Goal: Use online tool/utility: Utilize a website feature to perform a specific function

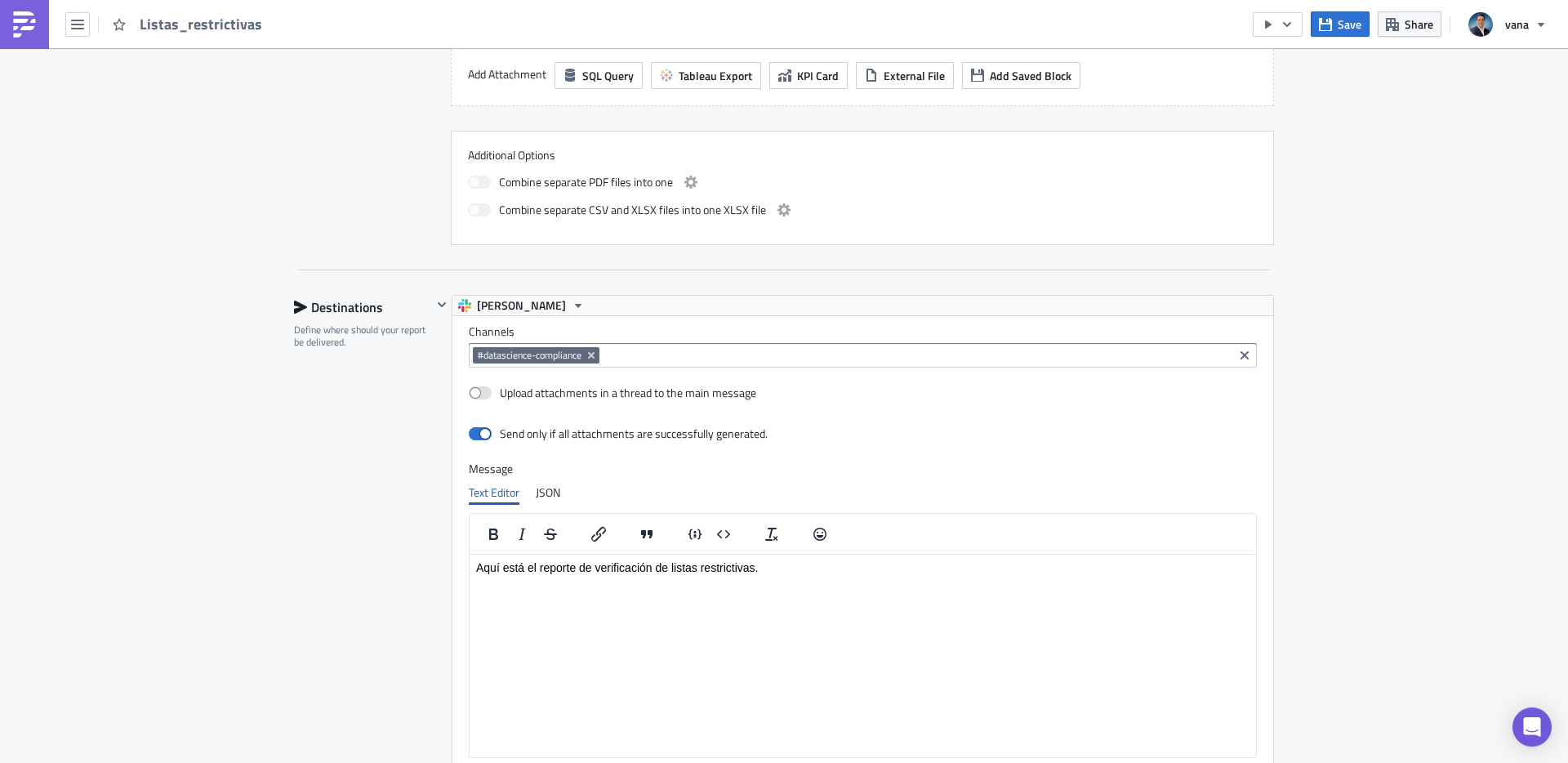
scroll to position [464, 0]
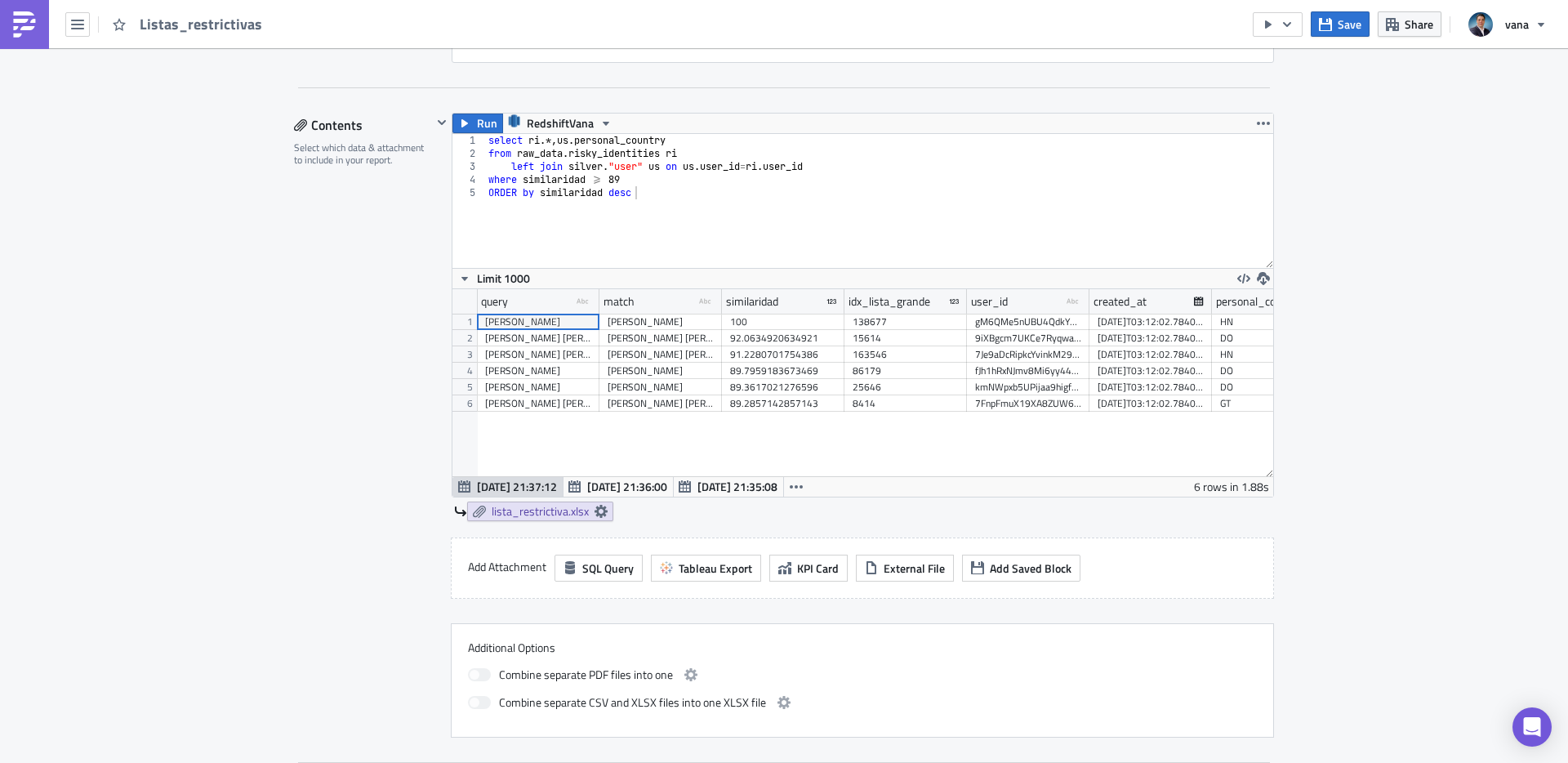
click at [607, 192] on div "select ri .*, [GEOGRAPHIC_DATA] . personal_country from raw_data . risky_identi…" at bounding box center [879, 214] width 788 height 160
click at [542, 193] on div "select ri .*, [GEOGRAPHIC_DATA] . personal_country from raw_data . risky_identi…" at bounding box center [879, 214] width 788 height 160
click at [472, 117] on button "Run" at bounding box center [477, 122] width 51 height 19
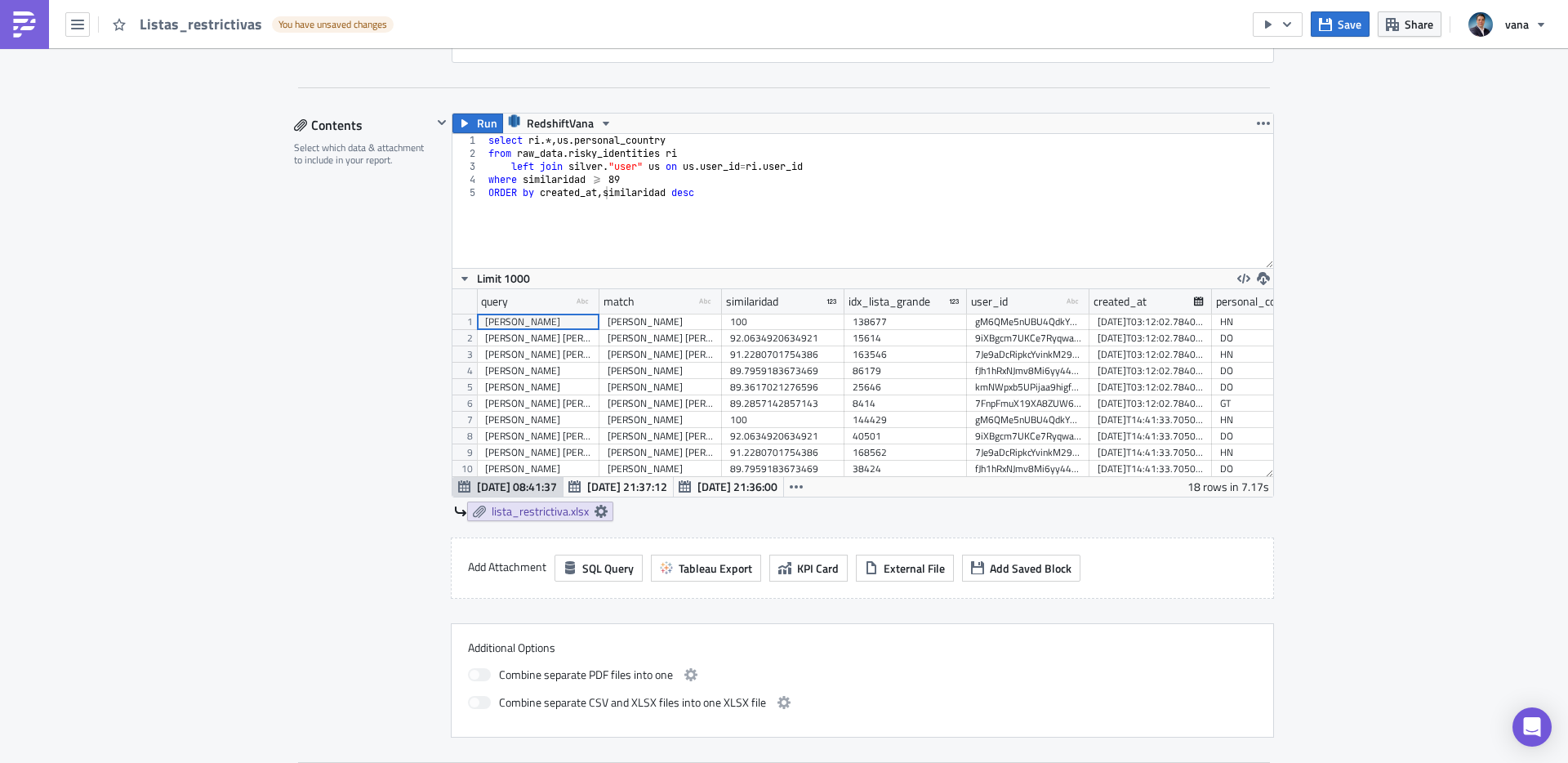
scroll to position [187, 821]
click at [1350, 29] on span "Save" at bounding box center [1349, 24] width 24 height 17
click at [908, 355] on div "163546" at bounding box center [904, 355] width 106 height 17
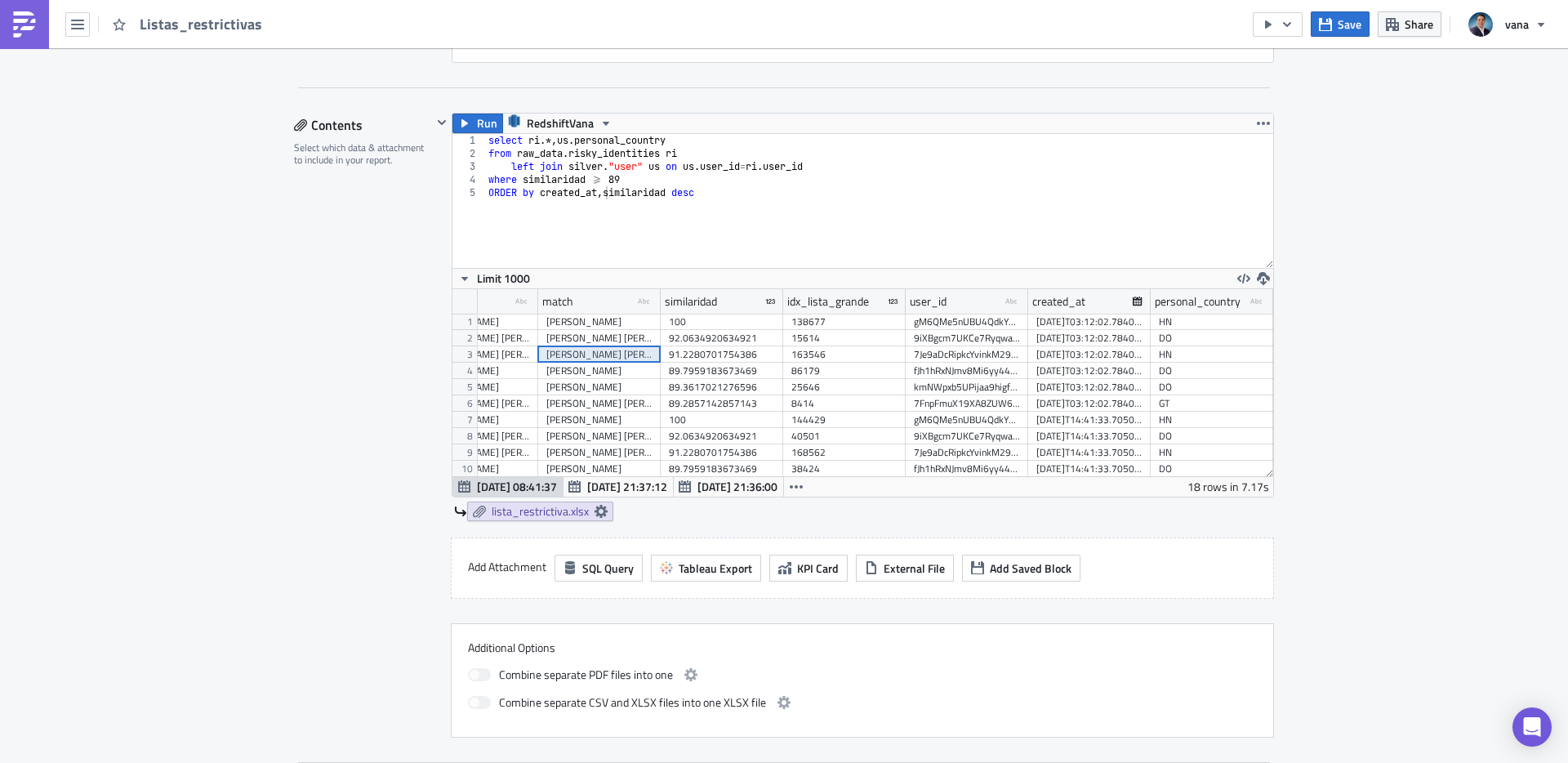
scroll to position [0, 25]
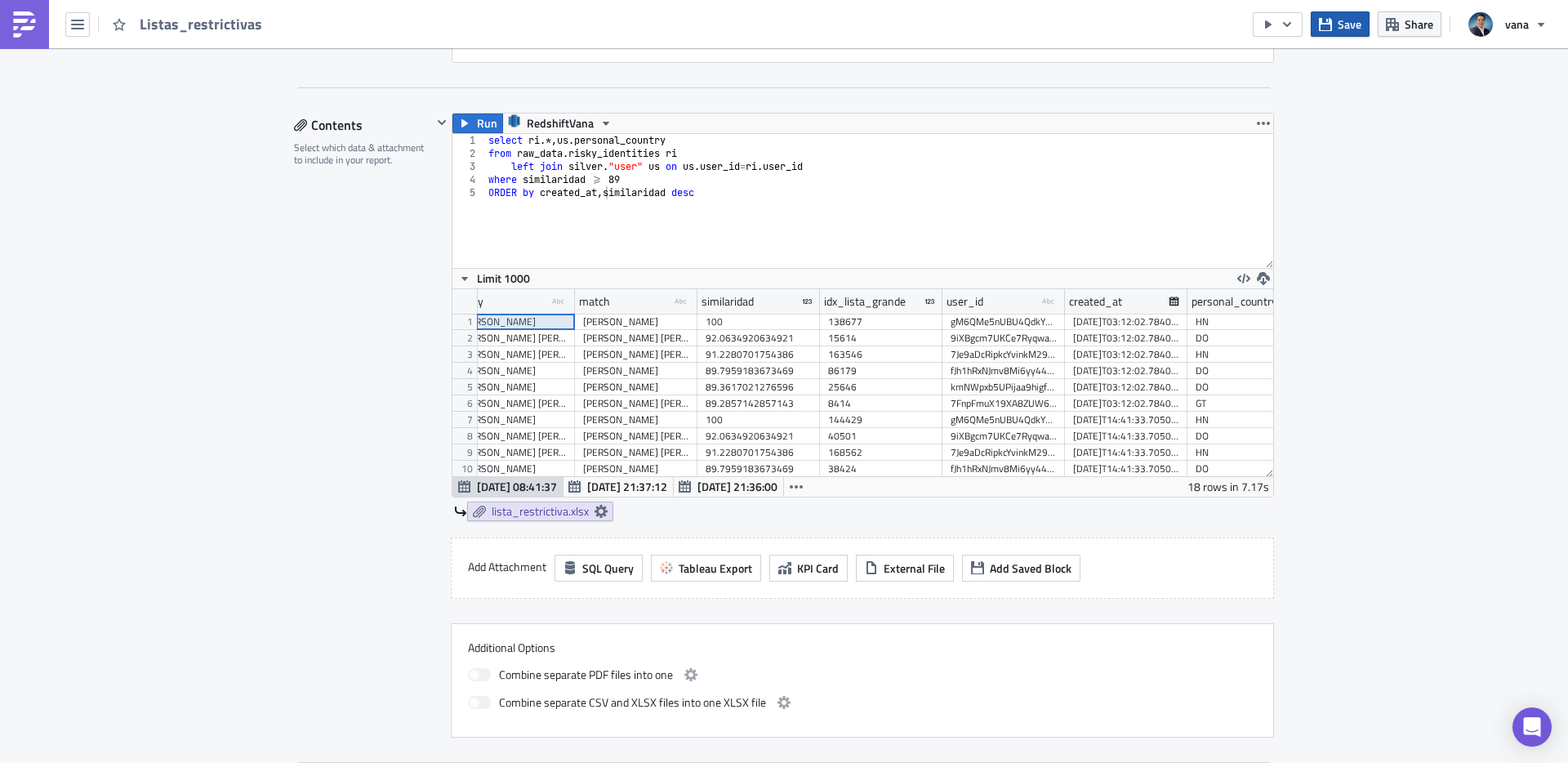
click at [1344, 19] on span "Save" at bounding box center [1349, 24] width 24 height 17
type textarea "where similaridad >= 89"
click at [632, 177] on div "select ri .*, [GEOGRAPHIC_DATA] . personal_country from raw_data . risky_identi…" at bounding box center [879, 214] width 788 height 160
click at [482, 118] on span "Run" at bounding box center [487, 122] width 20 height 19
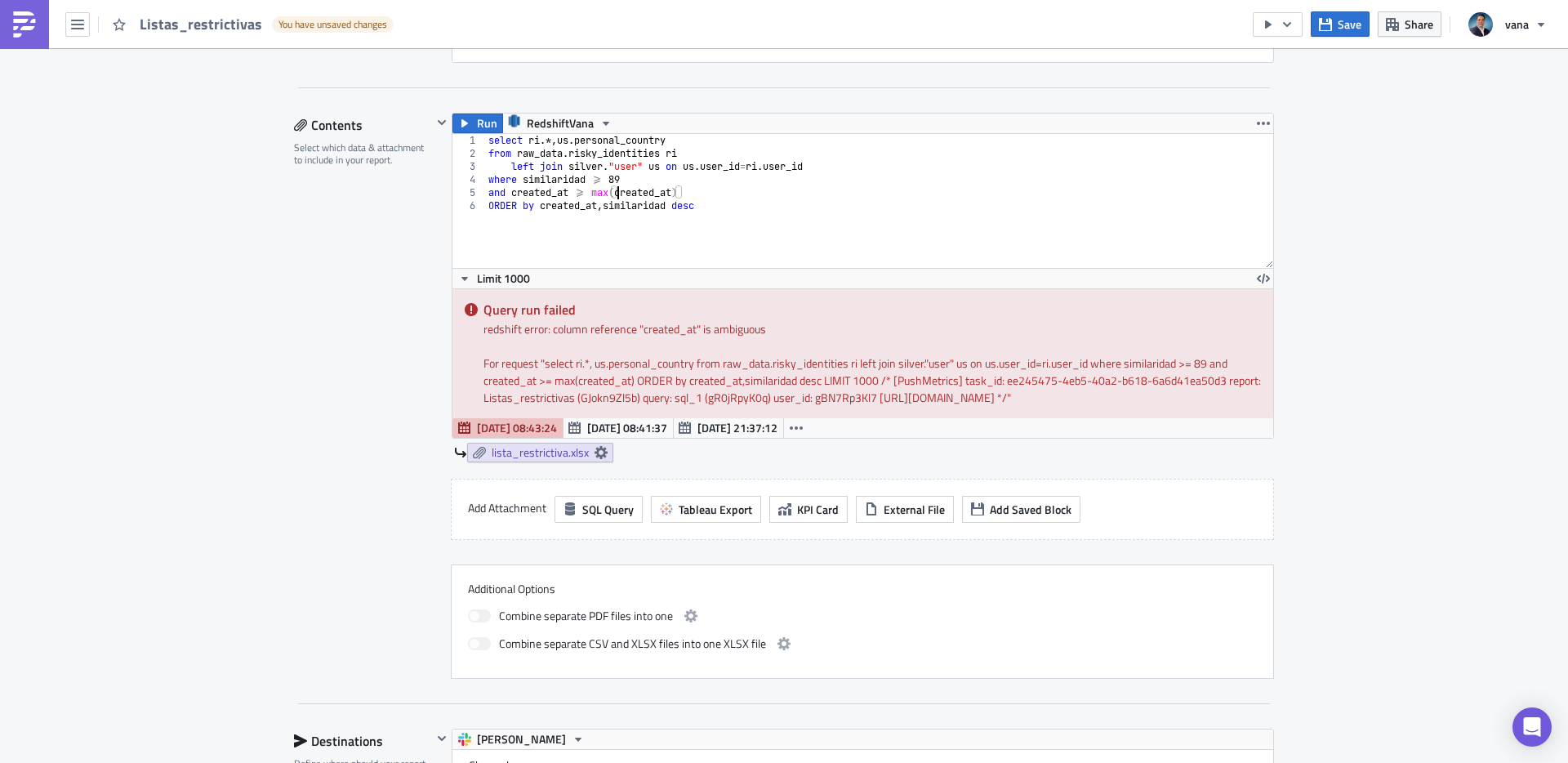
click at [618, 191] on div "select ri .*, [GEOGRAPHIC_DATA] . personal_country from raw_data . risky_identi…" at bounding box center [879, 214] width 788 height 160
click at [512, 187] on div "select ri .*, [GEOGRAPHIC_DATA] . personal_country from raw_data . risky_identi…" at bounding box center [879, 214] width 788 height 160
click at [478, 121] on span "Run" at bounding box center [487, 122] width 20 height 19
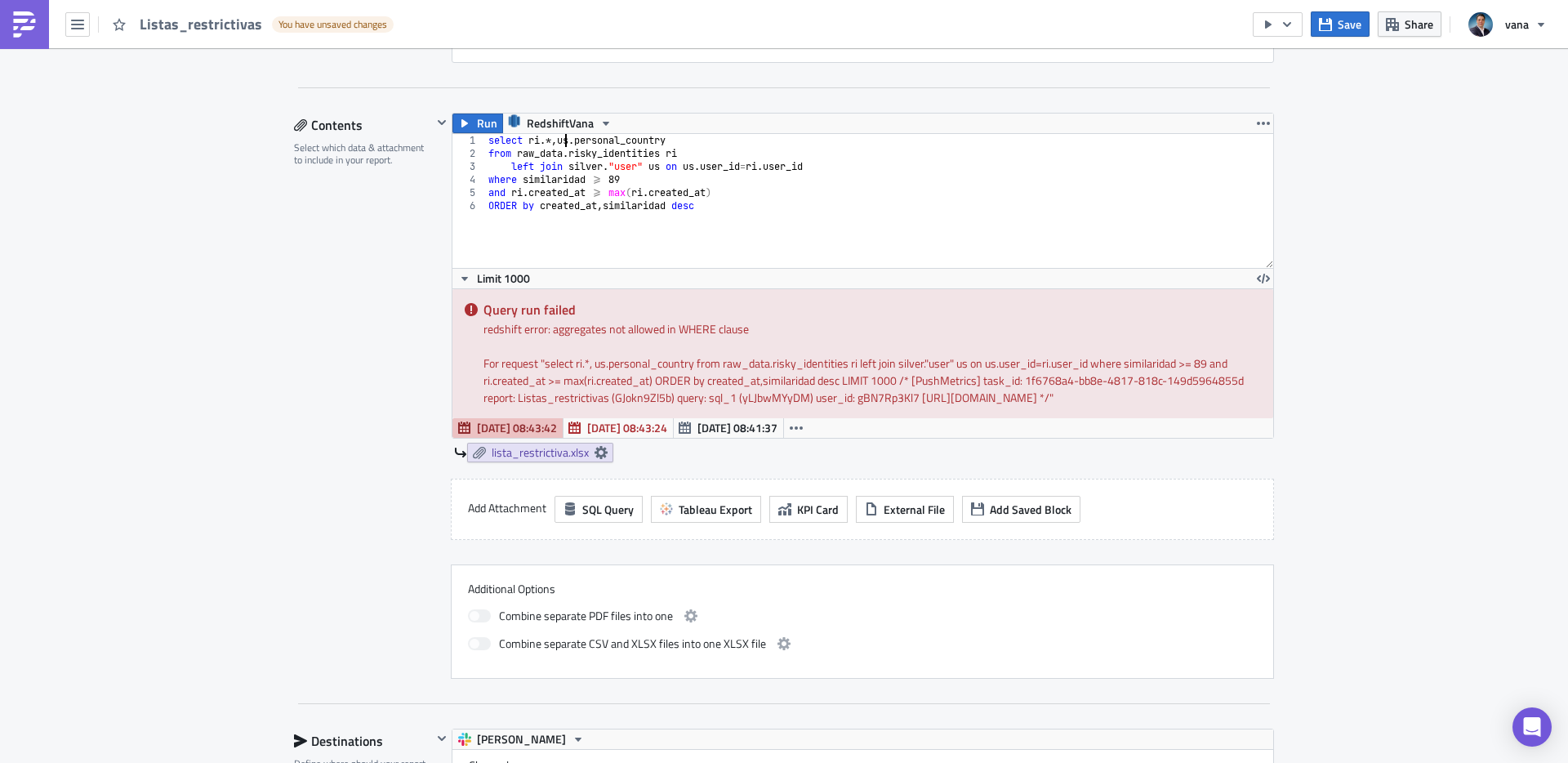
click at [567, 142] on div "select ri .*, [GEOGRAPHIC_DATA] . personal_country from raw_data . risky_identi…" at bounding box center [879, 214] width 788 height 160
drag, startPoint x: 735, startPoint y: 206, endPoint x: 442, endPoint y: 204, distance: 293.0
click at [442, 204] on div "Run RedshiftVana us.personal_country 1 2 3 4 5 6 7 select ri .*, [GEOGRAPHIC_DA…" at bounding box center [853, 288] width 842 height 349
type textarea "and ri.created_at >= max(ri.created_at)"
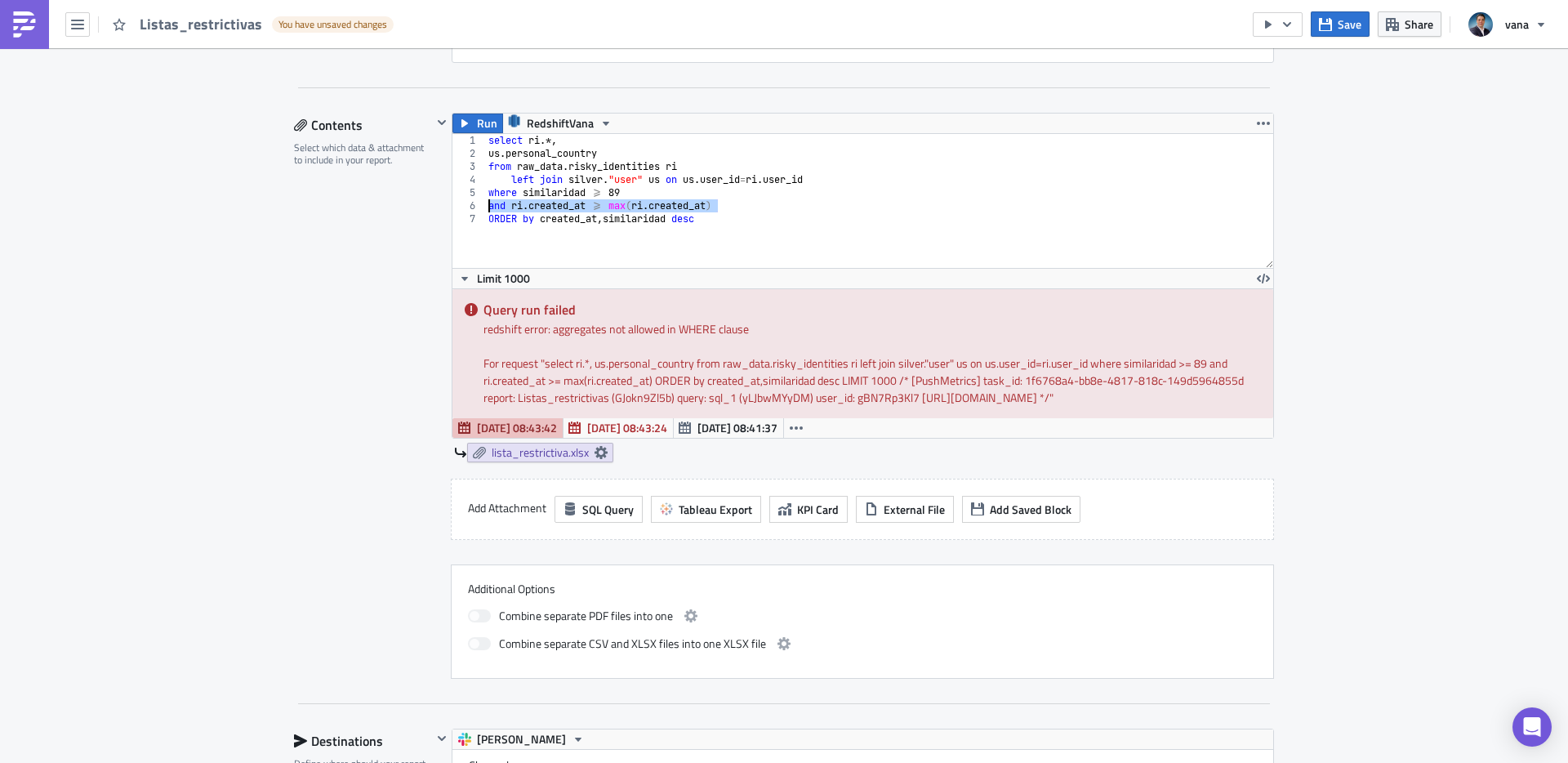
scroll to position [0, 0]
click at [470, 123] on icon "button" at bounding box center [464, 123] width 13 height 13
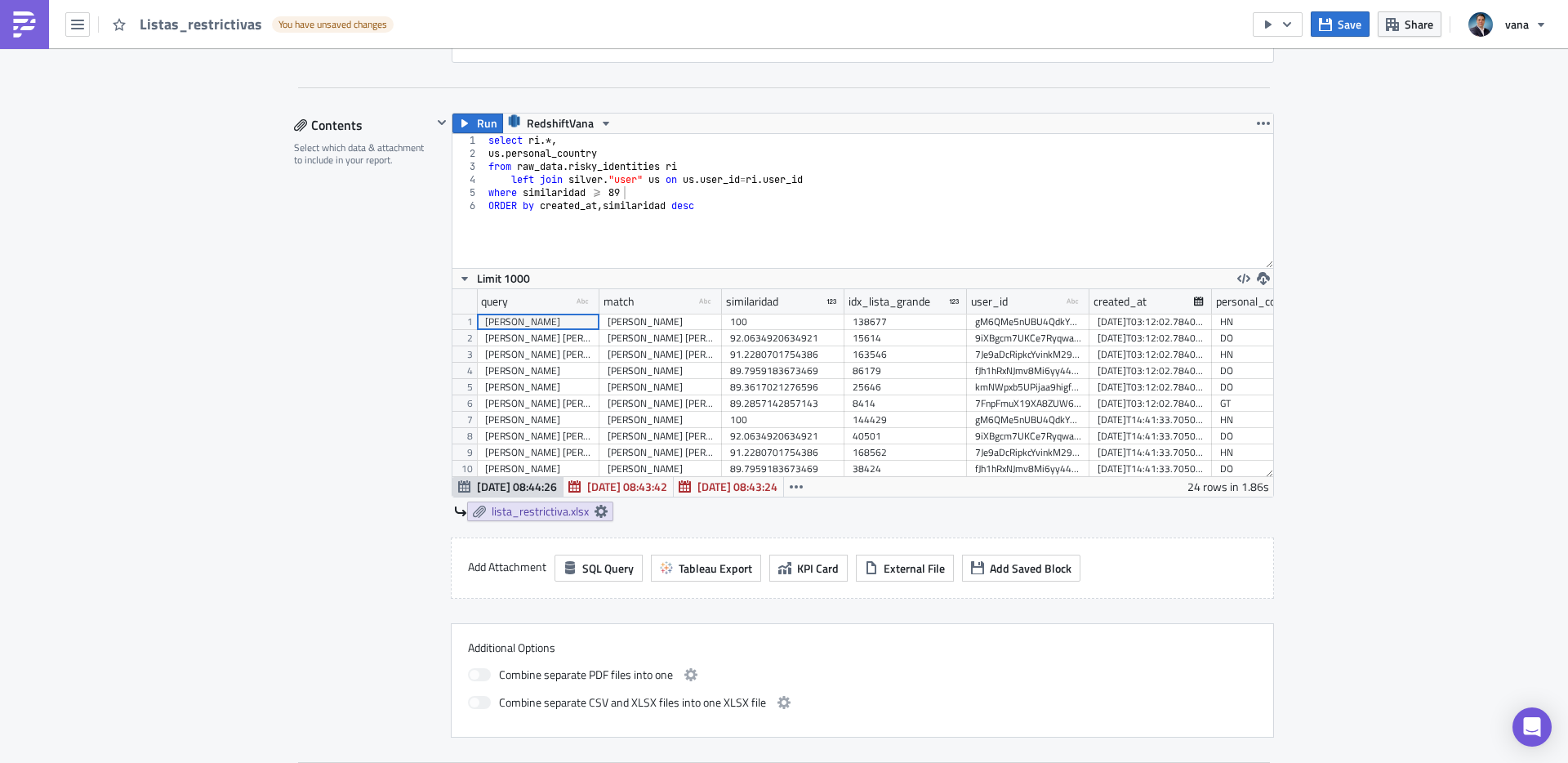
scroll to position [187, 821]
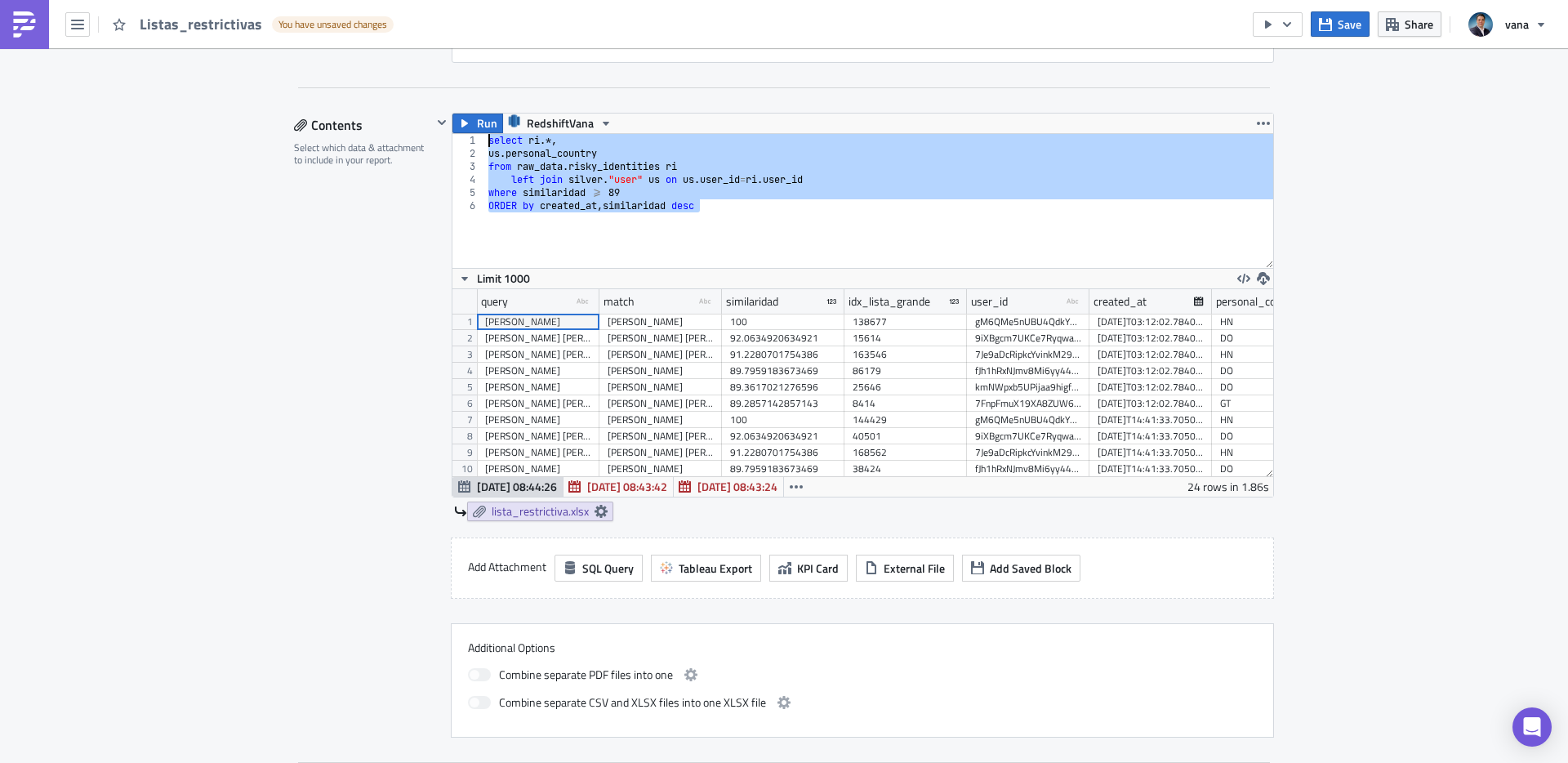
drag, startPoint x: 709, startPoint y: 207, endPoint x: 443, endPoint y: 140, distance: 274.3
click at [443, 140] on div "Run RedshiftVana ORDER by created_at,similaridad desc 1 2 3 4 5 6 select ri .*,…" at bounding box center [853, 317] width 842 height 408
click at [1342, 21] on span "Save" at bounding box center [1349, 24] width 24 height 17
click at [663, 333] on div "[PERSON_NAME] [PERSON_NAME] [PERSON_NAME]" at bounding box center [660, 338] width 106 height 17
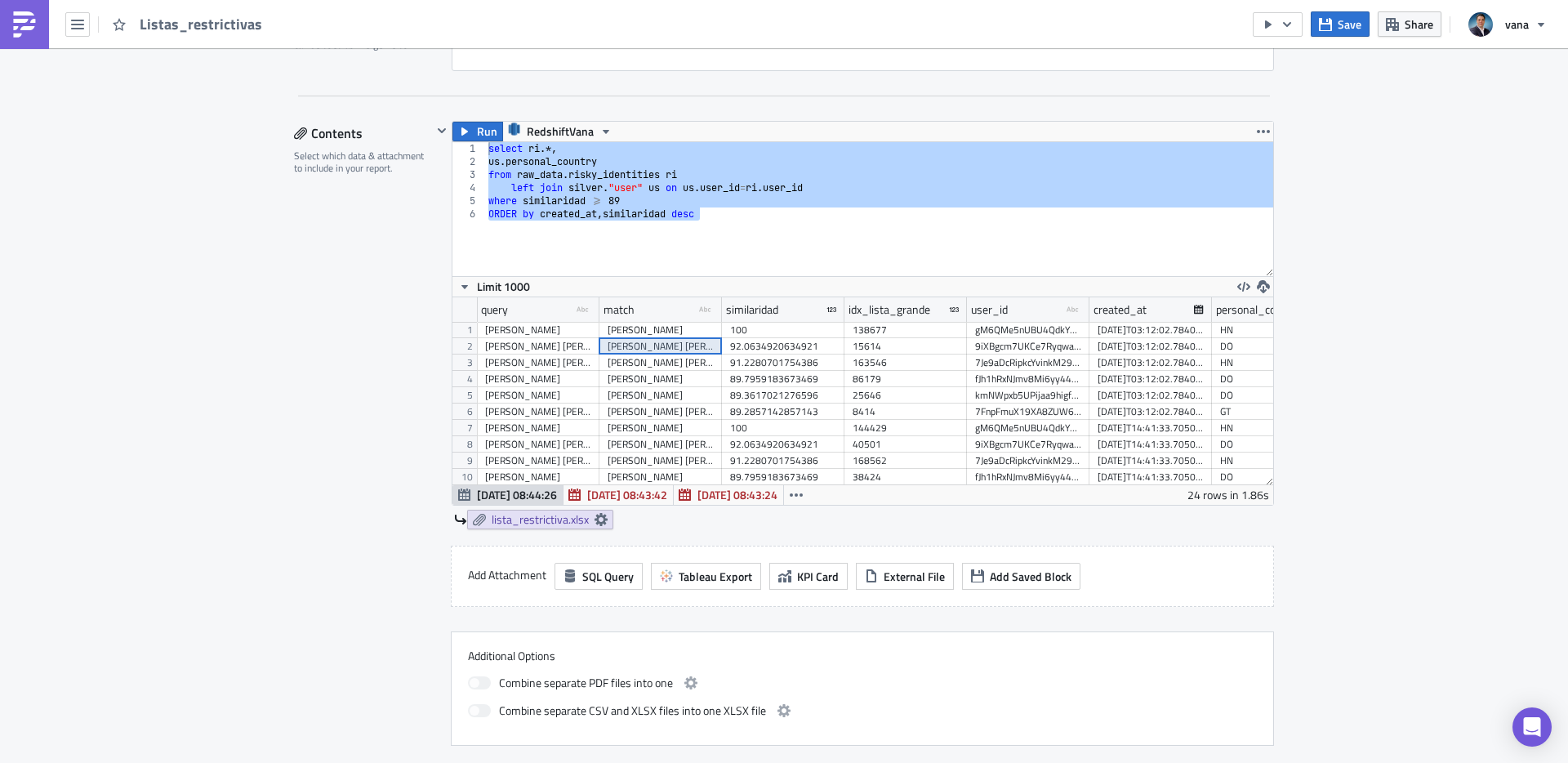
click at [602, 210] on div "select ri .*, [GEOGRAPHIC_DATA] . personal_country from raw_data . risky_identi…" at bounding box center [879, 222] width 788 height 160
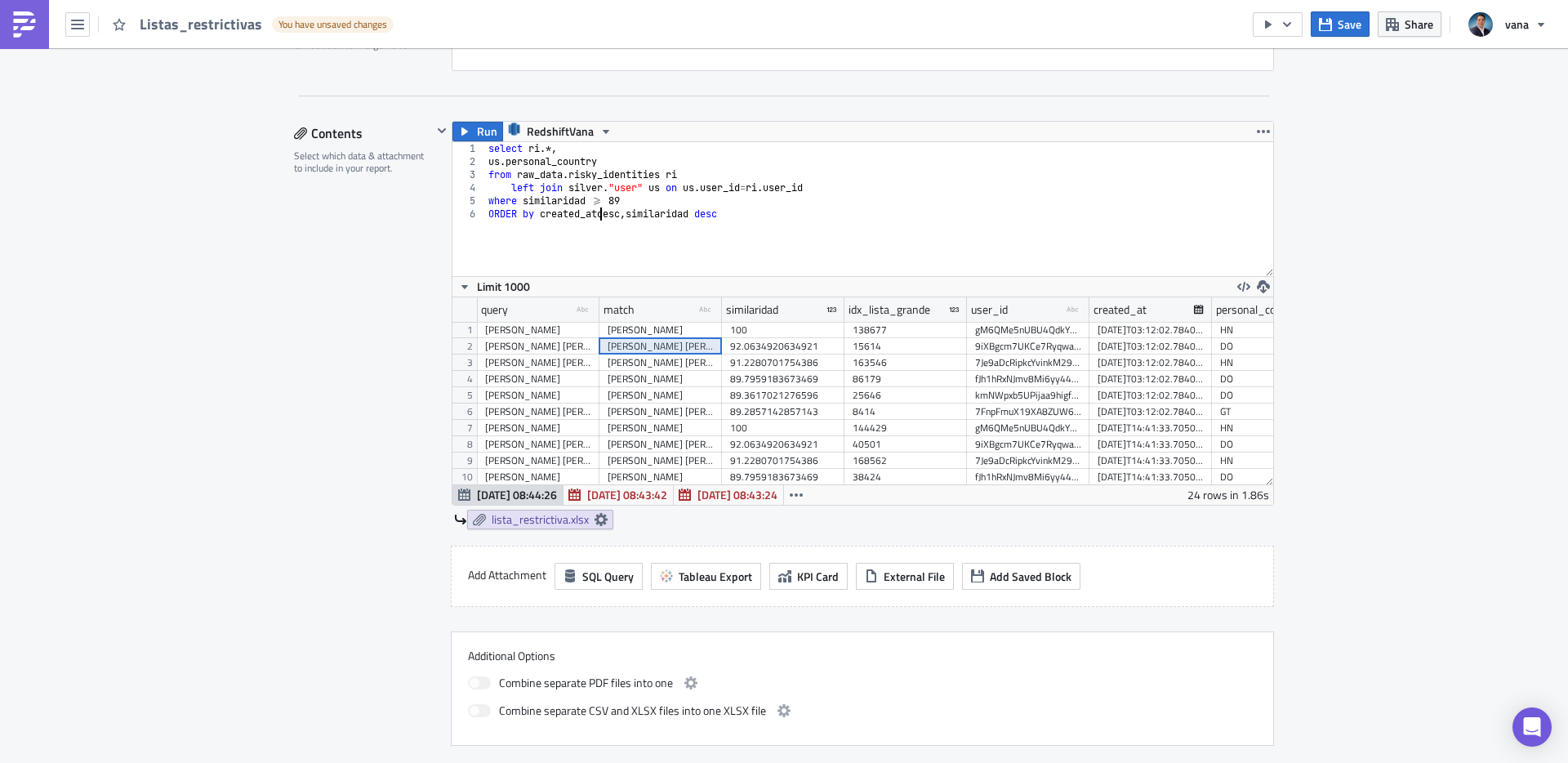
scroll to position [0, 11]
type textarea "ORDER by created_at desc ,similaridad desc"
click at [464, 128] on icon "button" at bounding box center [464, 131] width 6 height 8
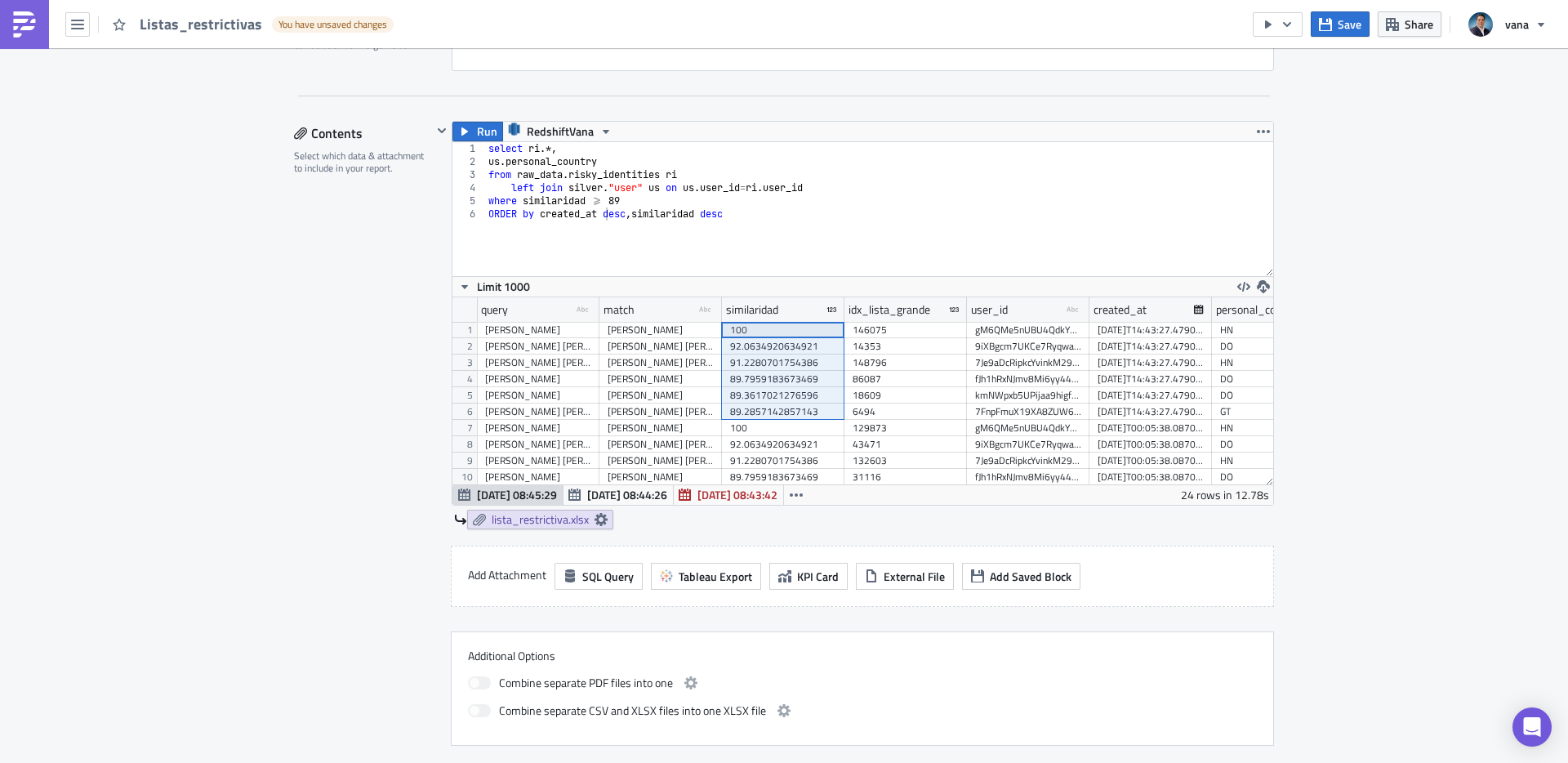
drag, startPoint x: 788, startPoint y: 329, endPoint x: 787, endPoint y: 419, distance: 90.0
click at [787, 322] on div "[PERSON_NAME] [PERSON_NAME] 100 146075 gM6QMe5nUBU4QdkYFieRHR [DATE]T14:43:27.4…" at bounding box center [905, 322] width 858 height 0
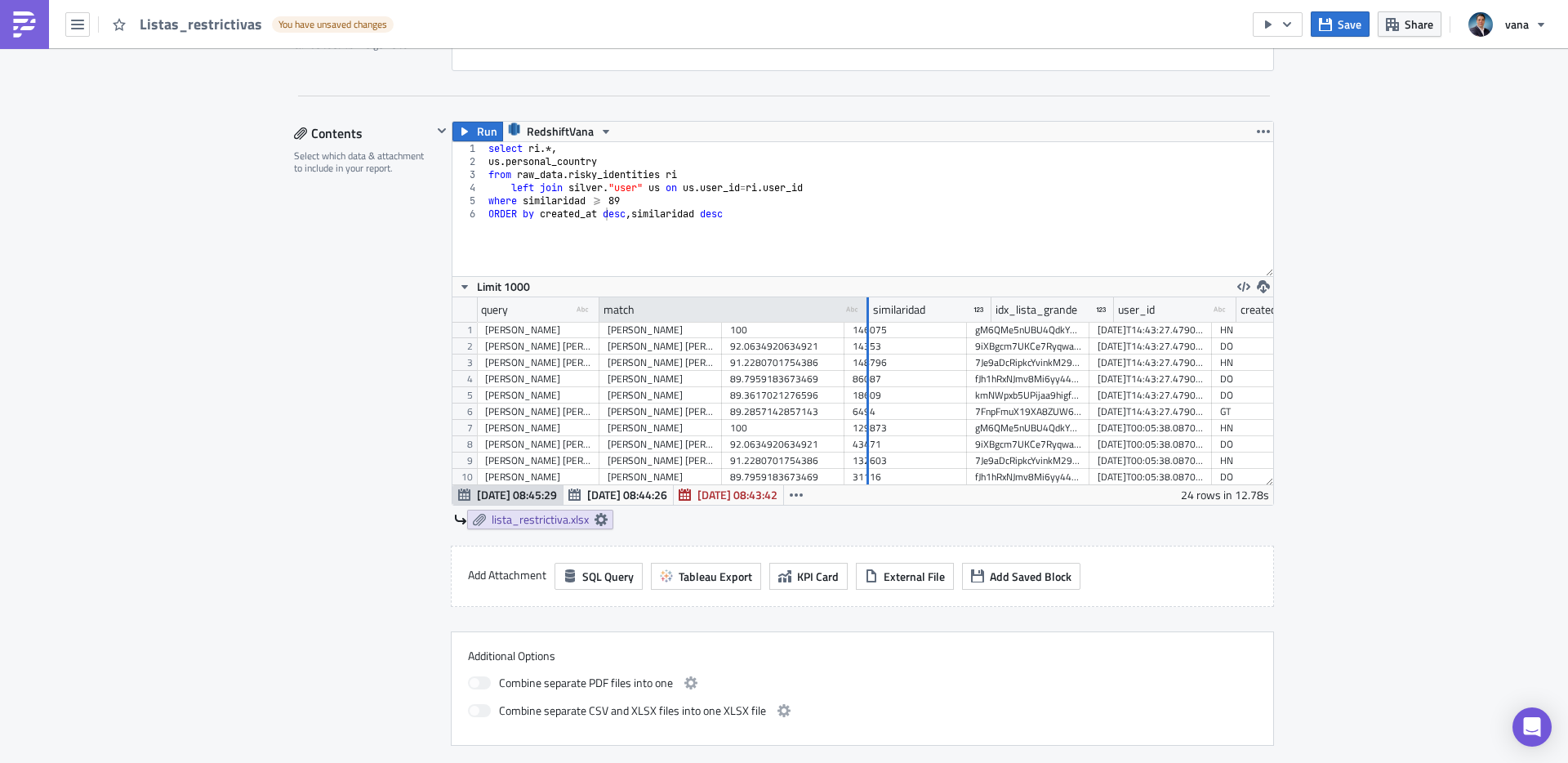
drag, startPoint x: 718, startPoint y: 303, endPoint x: 865, endPoint y: 303, distance: 147.0
click at [865, 303] on div at bounding box center [867, 310] width 4 height 26
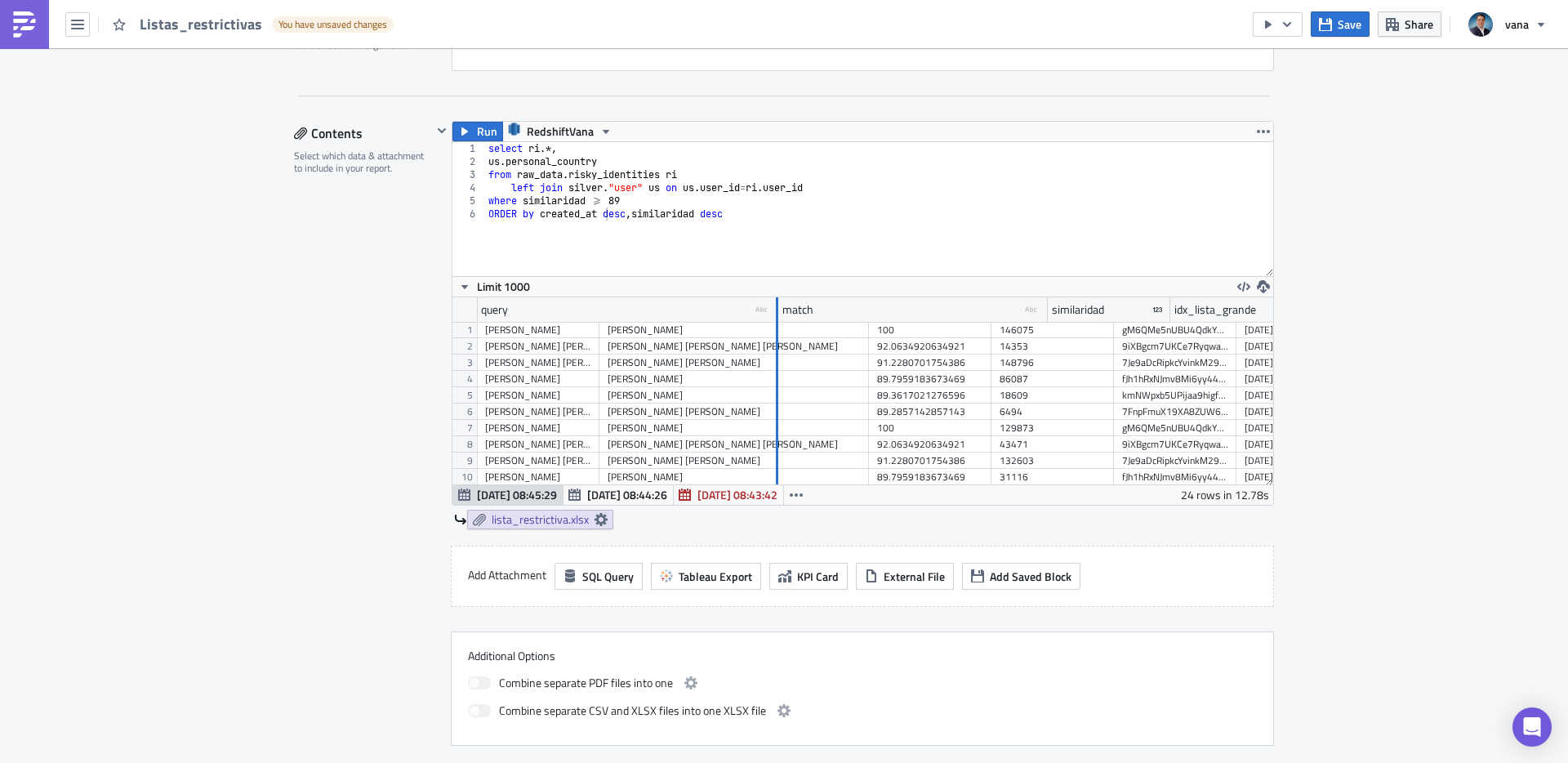
drag, startPoint x: 597, startPoint y: 305, endPoint x: 776, endPoint y: 295, distance: 179.3
click at [776, 295] on div "ORDER by created_at desc ,similaridad desc 1 2 3 4 5 6 select ri .*, [GEOGRAPHI…" at bounding box center [862, 323] width 821 height 363
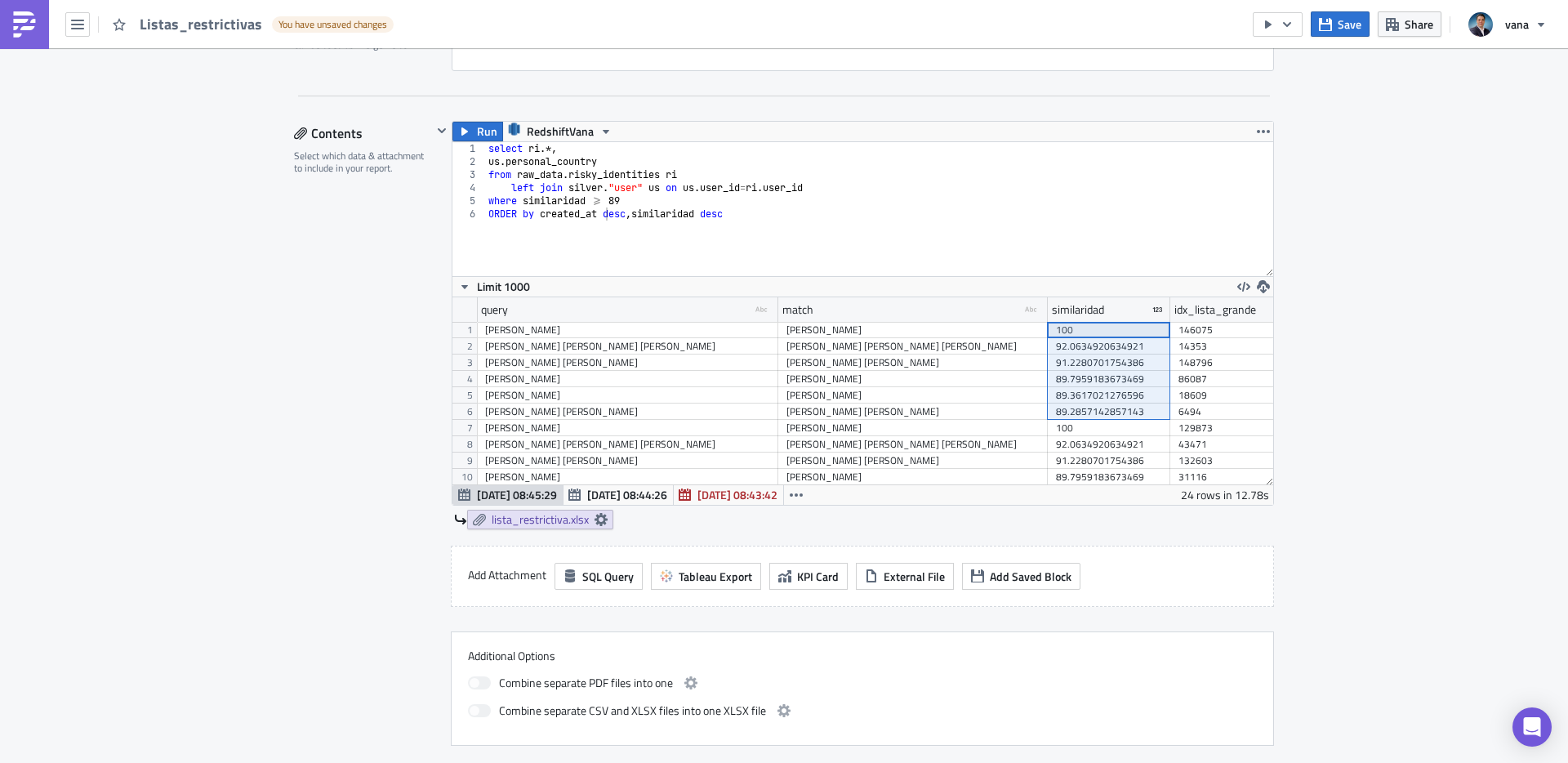
click at [628, 350] on div "[PERSON_NAME] [PERSON_NAME] [PERSON_NAME]" at bounding box center [628, 347] width 285 height 17
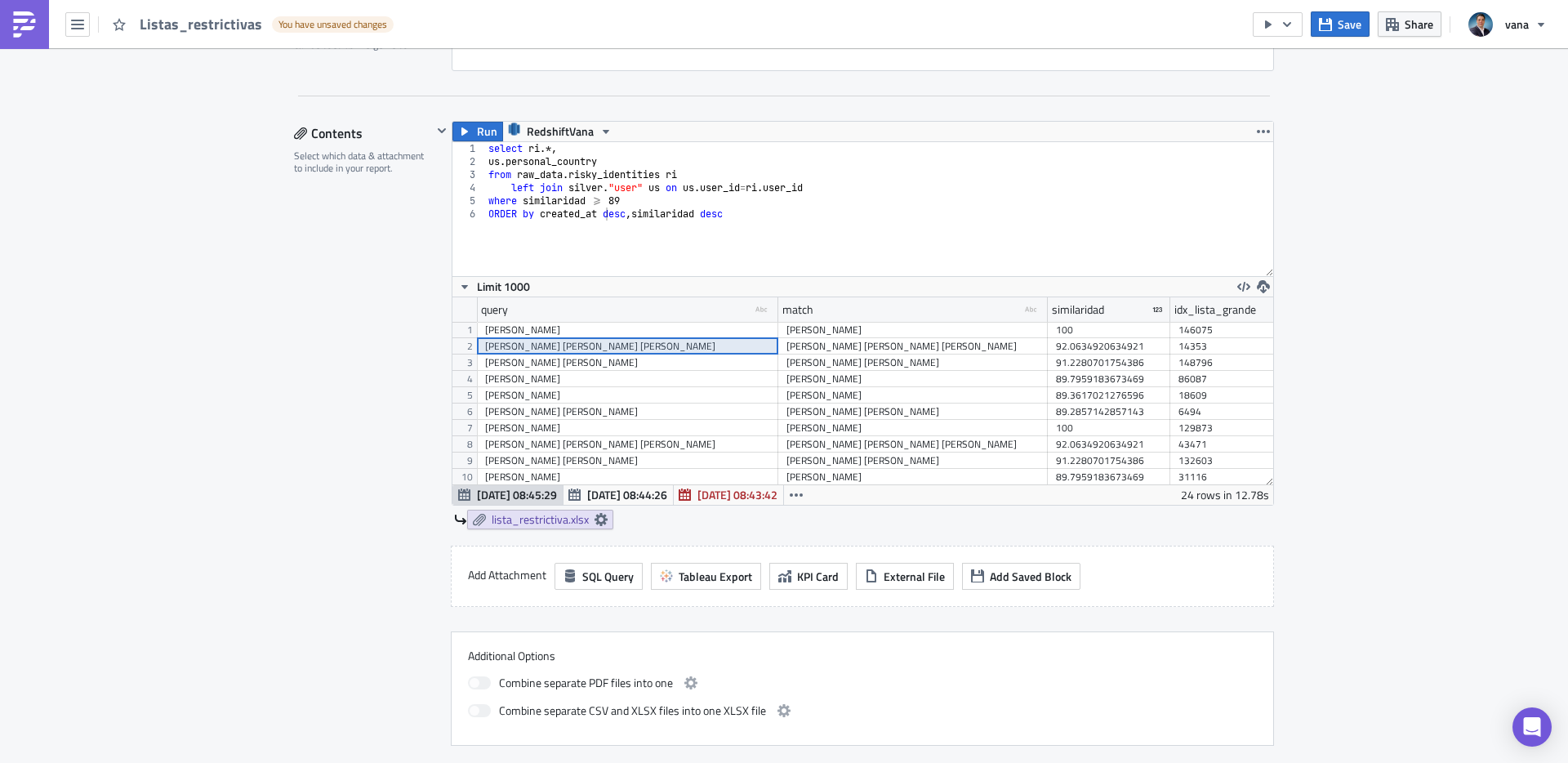
click at [629, 363] on div "[PERSON_NAME] [PERSON_NAME]" at bounding box center [628, 363] width 285 height 17
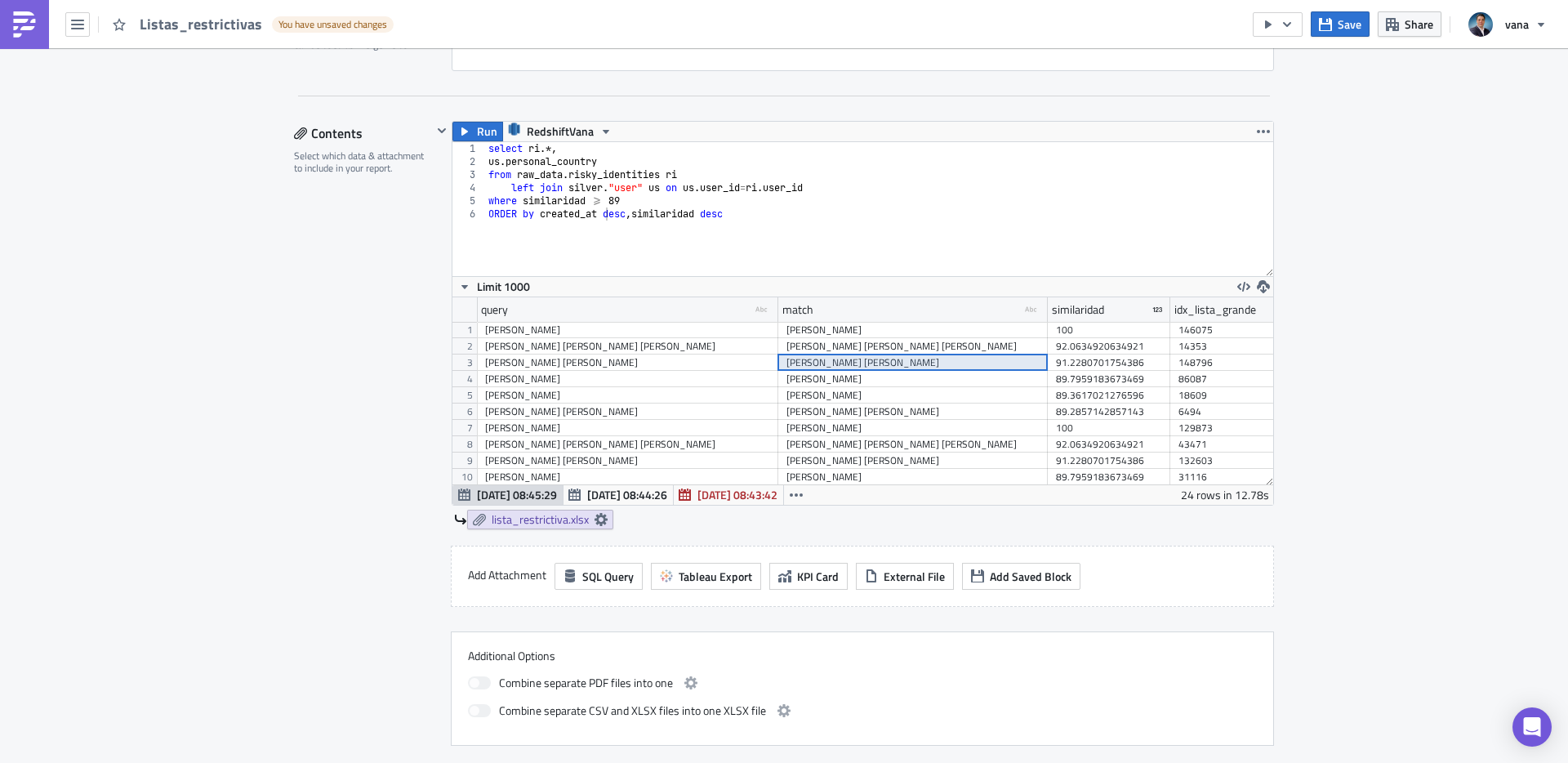
click at [861, 363] on div "[PERSON_NAME] [PERSON_NAME]" at bounding box center [912, 363] width 253 height 17
click at [575, 382] on div "[PERSON_NAME]" at bounding box center [628, 379] width 285 height 17
click at [881, 382] on div "[PERSON_NAME]" at bounding box center [912, 379] width 253 height 17
click at [641, 400] on div "[PERSON_NAME]" at bounding box center [628, 395] width 285 height 17
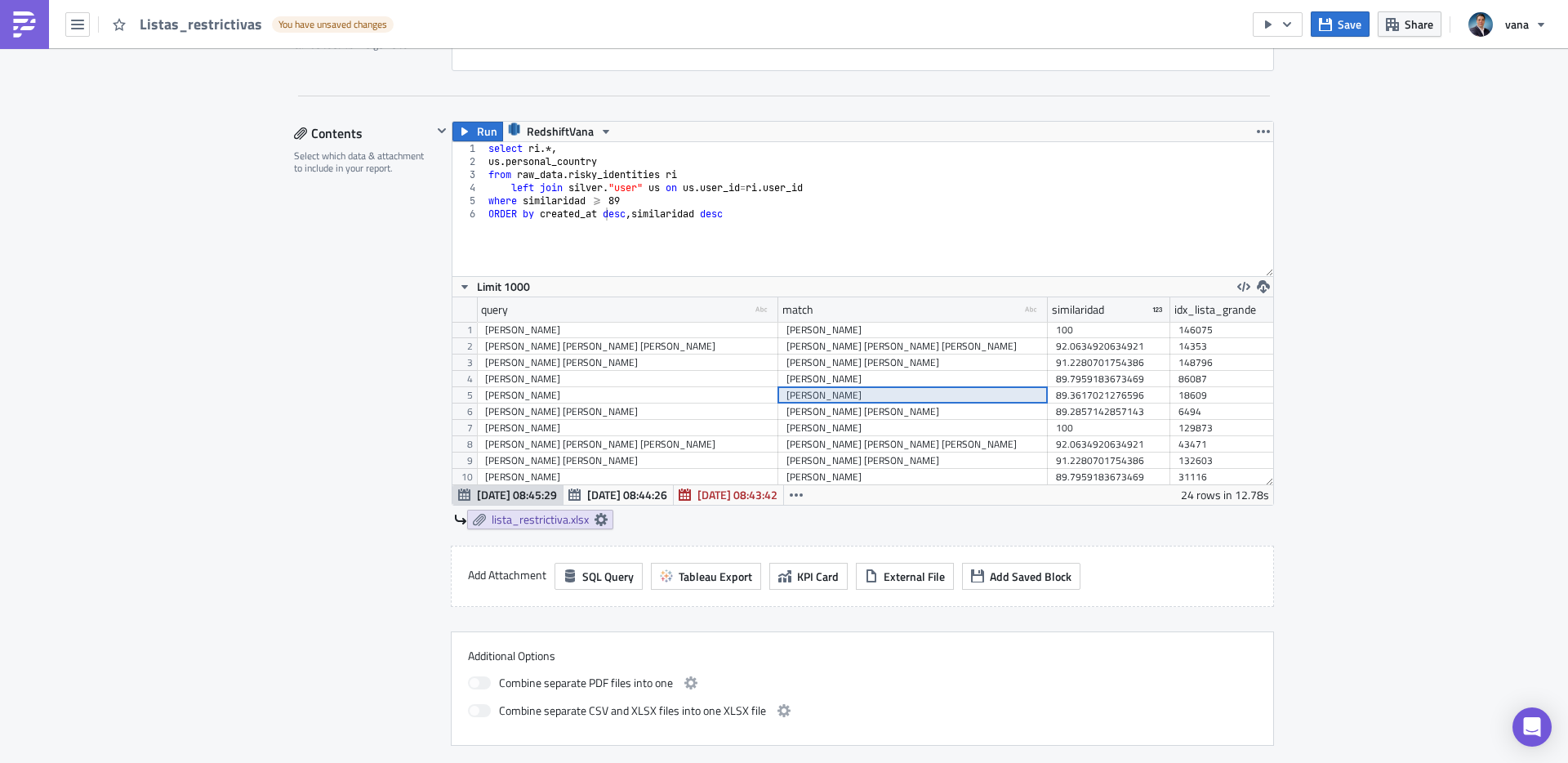
click at [867, 398] on div "[PERSON_NAME]" at bounding box center [912, 395] width 253 height 17
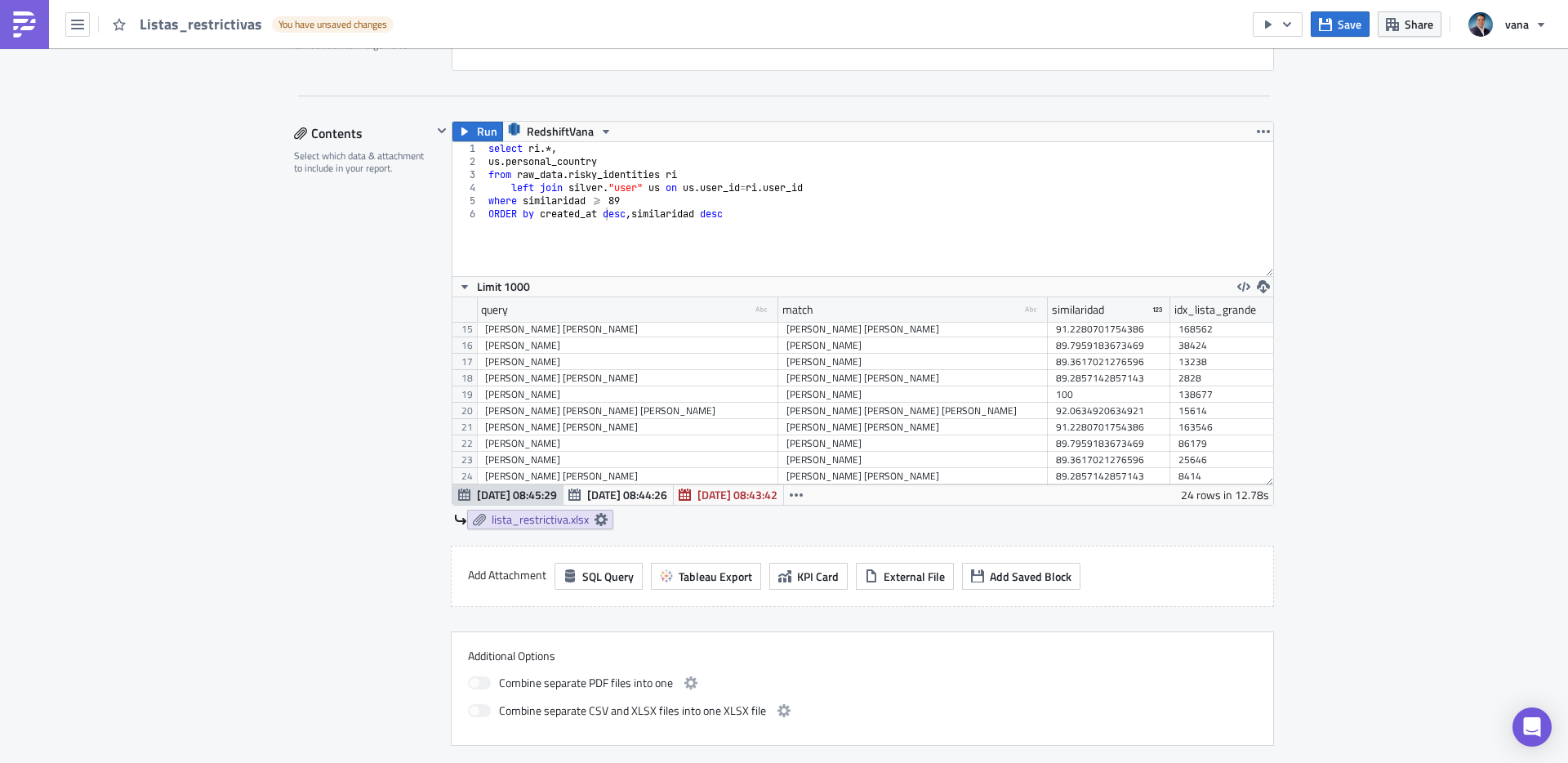
scroll to position [0, 0]
